Goal: Use online tool/utility: Use online tool/utility

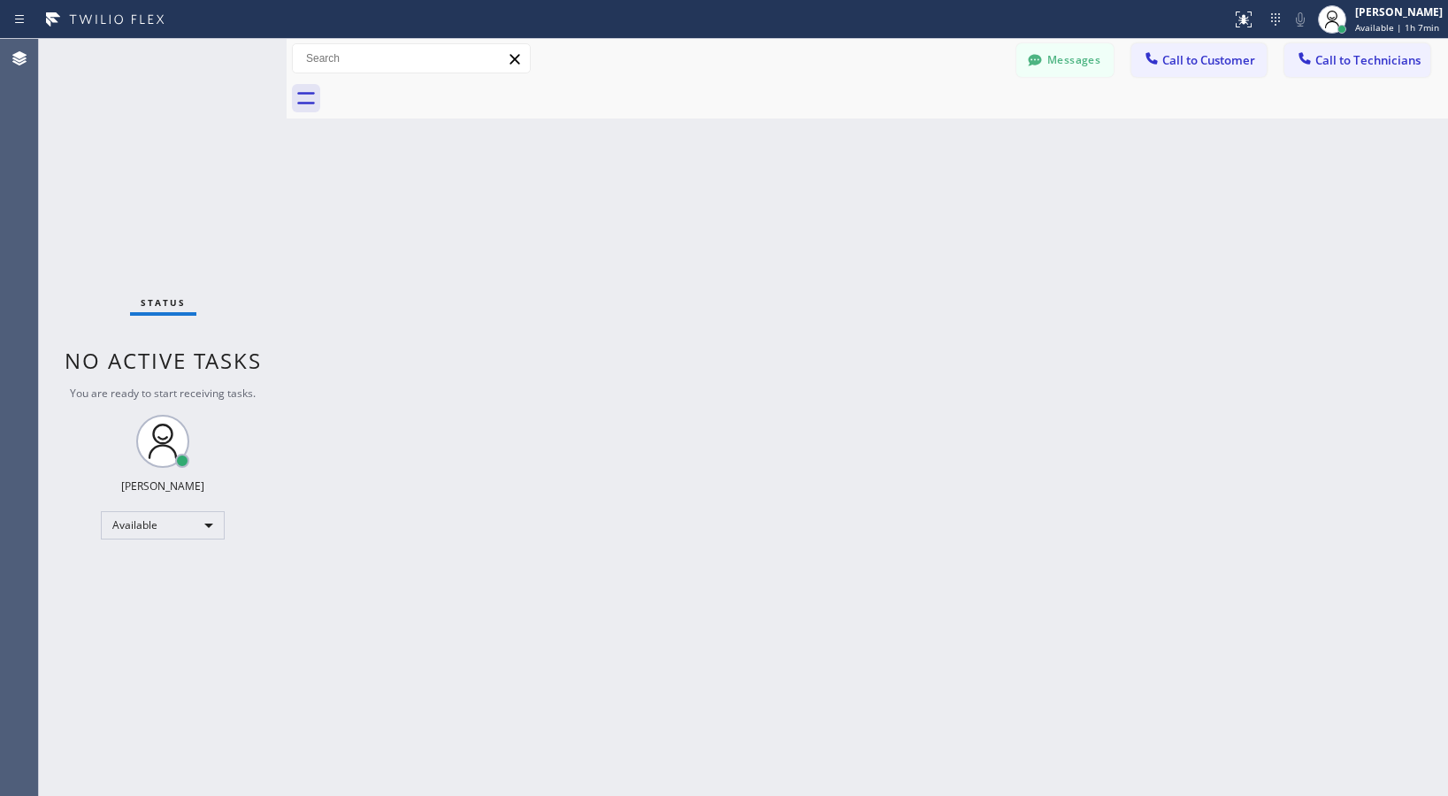
click at [226, 64] on div "Status No active tasks You are ready to start receiving tasks. Lyra Lauderez Av…" at bounding box center [163, 417] width 248 height 757
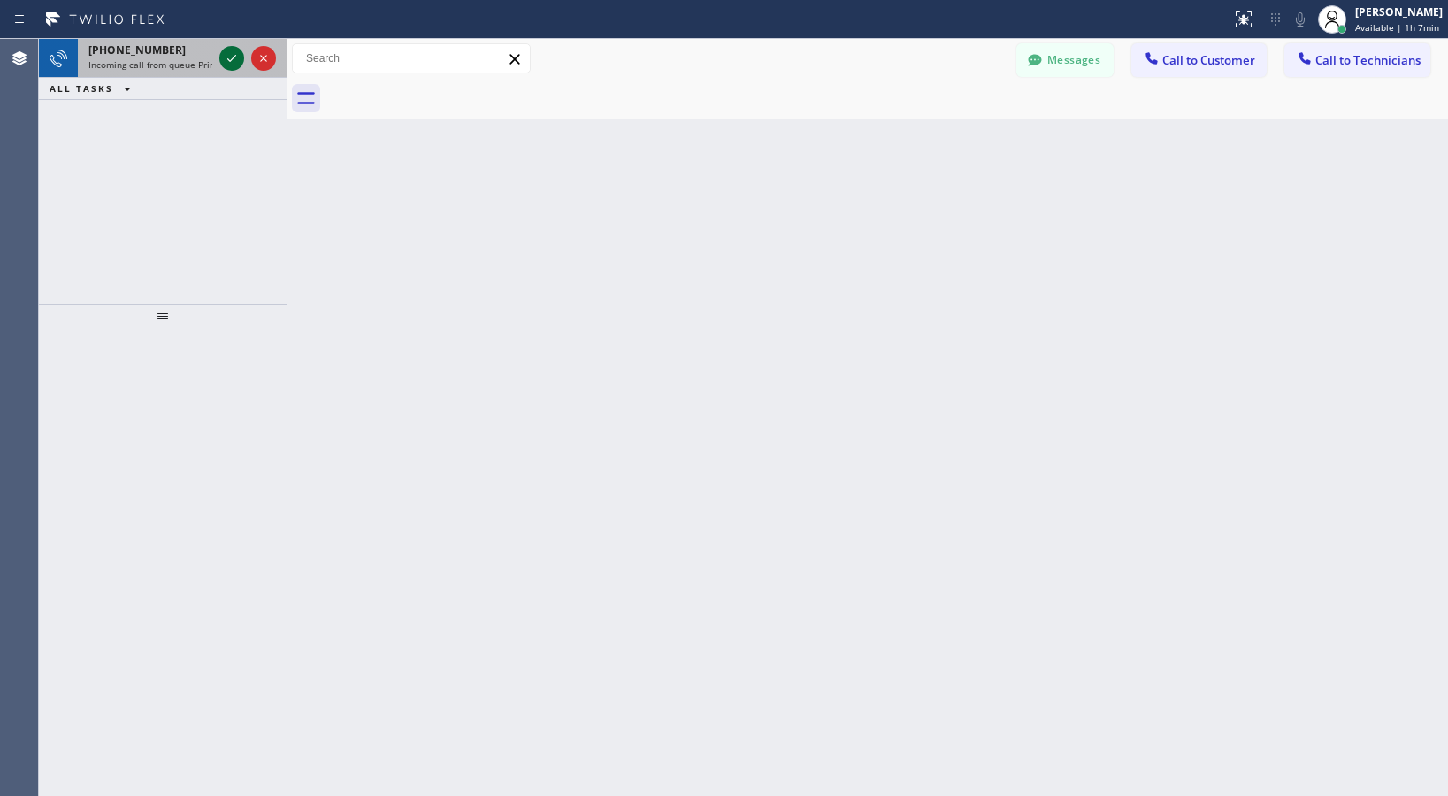
click at [234, 64] on icon at bounding box center [231, 58] width 21 height 21
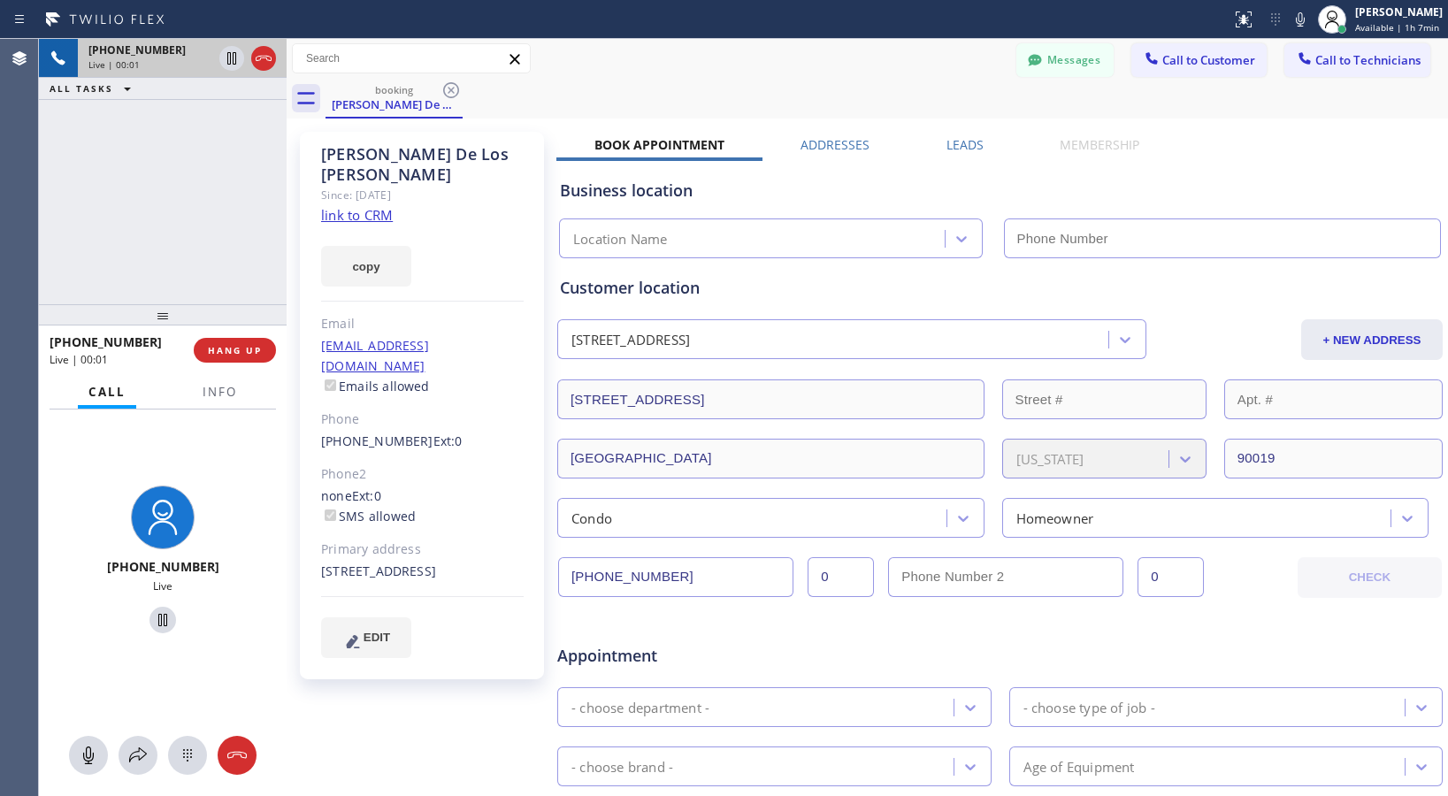
type input "[PHONE_NUMBER]"
click at [371, 206] on link "link to CRM" at bounding box center [357, 215] width 72 height 18
click at [158, 622] on icon at bounding box center [162, 619] width 21 height 21
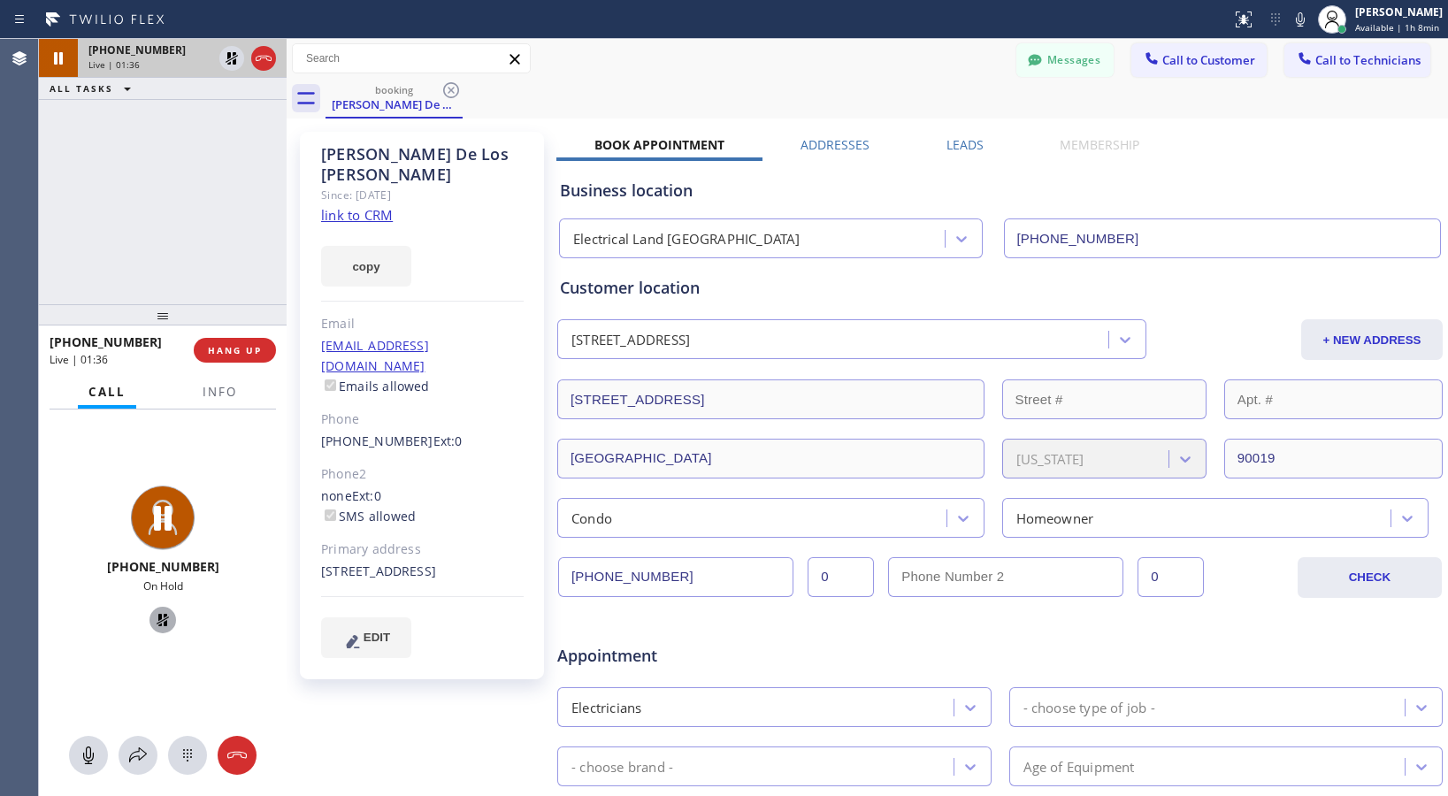
click at [156, 618] on icon at bounding box center [162, 619] width 21 height 21
click at [158, 621] on icon at bounding box center [162, 620] width 9 height 12
click at [138, 757] on icon at bounding box center [137, 755] width 21 height 21
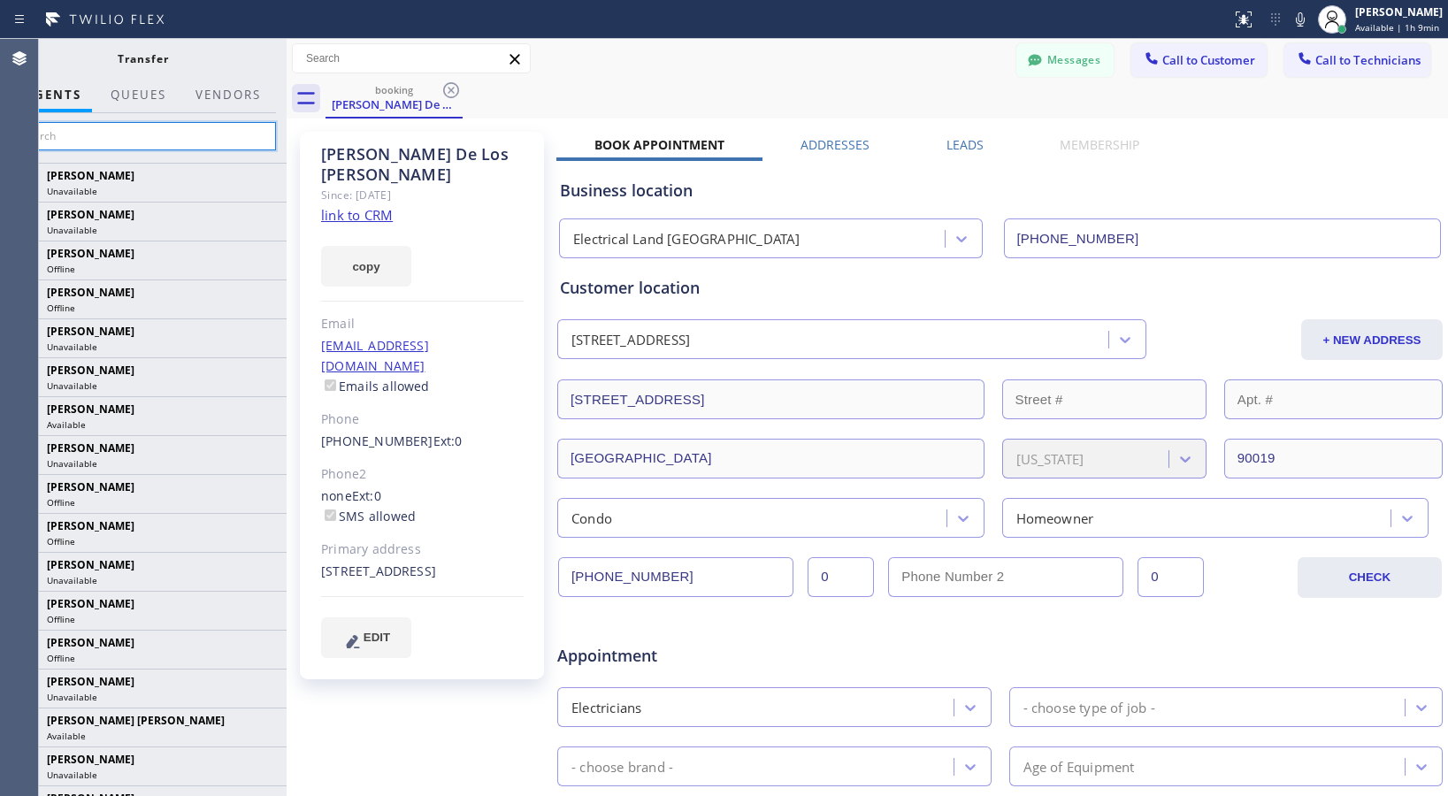
click at [164, 135] on input "text" at bounding box center [143, 136] width 266 height 28
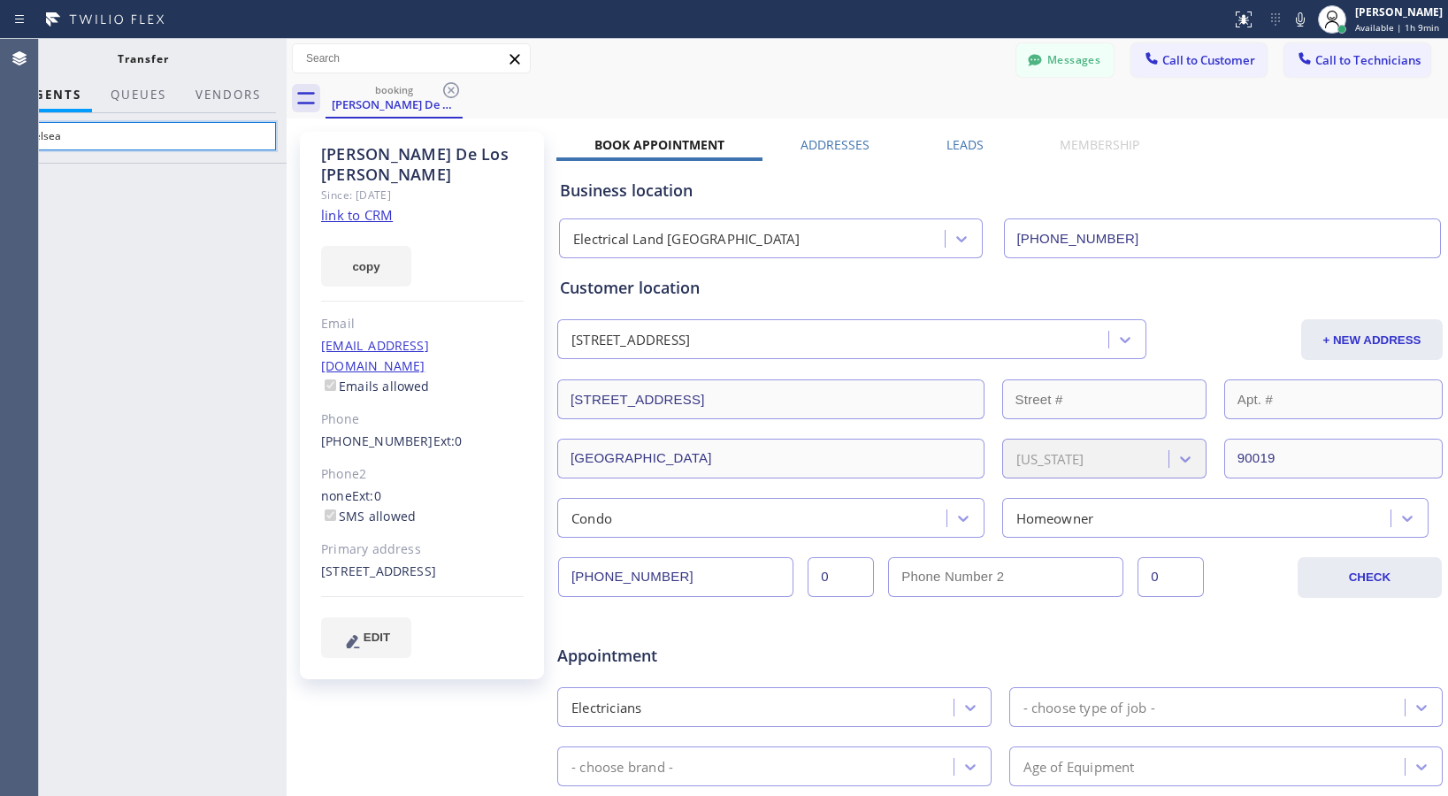
drag, startPoint x: 153, startPoint y: 140, endPoint x: 119, endPoint y: 137, distance: 33.7
click at [119, 137] on input "Chelsea" at bounding box center [143, 136] width 266 height 28
type input "C"
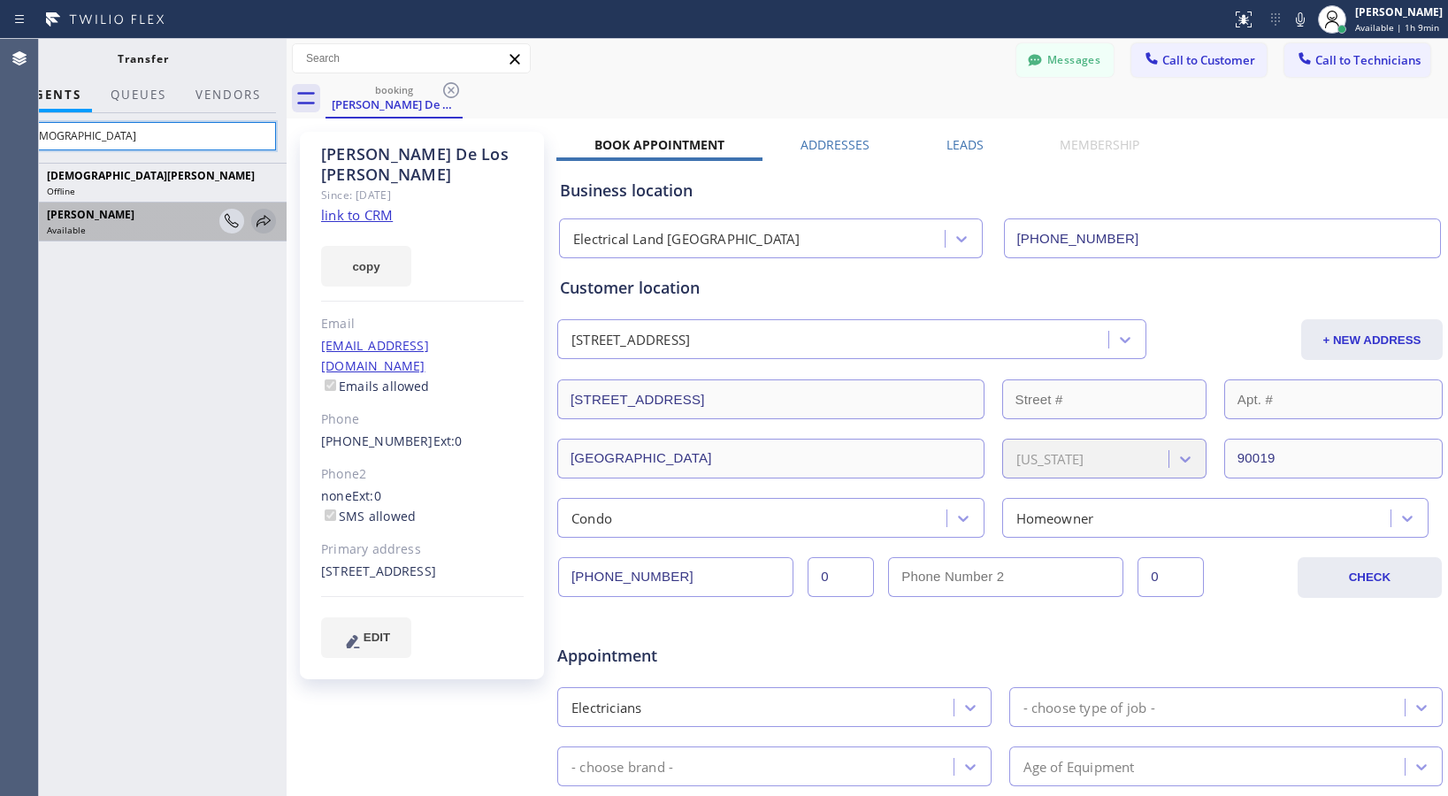
type input "[DEMOGRAPHIC_DATA]"
click at [260, 219] on icon at bounding box center [263, 220] width 14 height 11
